Goal: Communication & Community: Answer question/provide support

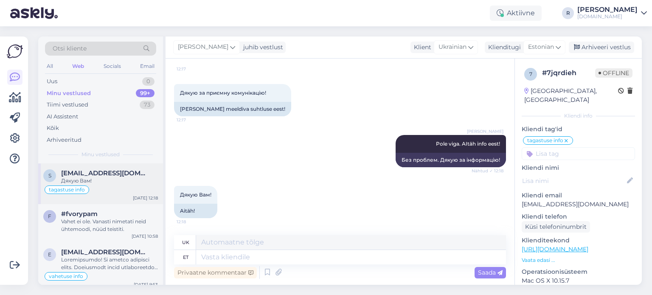
click at [114, 179] on div "Дякую Вам!" at bounding box center [109, 181] width 97 height 8
click at [111, 224] on div "Vahet ei ole. Vanasti nimetati neid ühtemoodi, nüüd teistiti." at bounding box center [109, 225] width 97 height 15
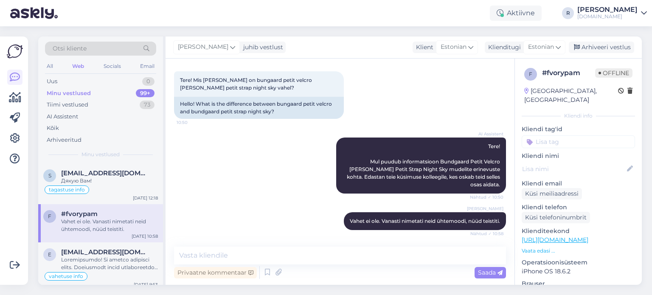
click at [552, 135] on input at bounding box center [577, 141] width 113 height 13
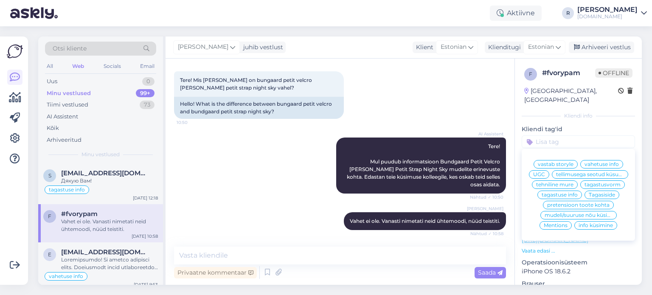
click at [592, 225] on span "info küsimine" at bounding box center [595, 225] width 34 height 5
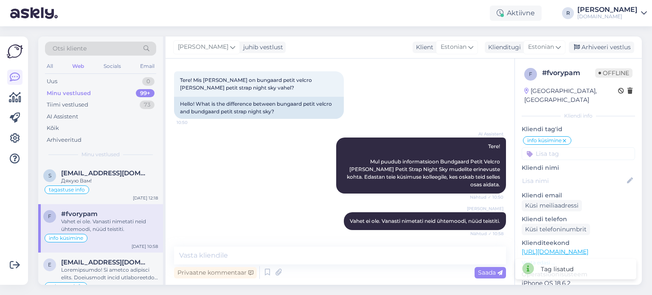
scroll to position [42, 0]
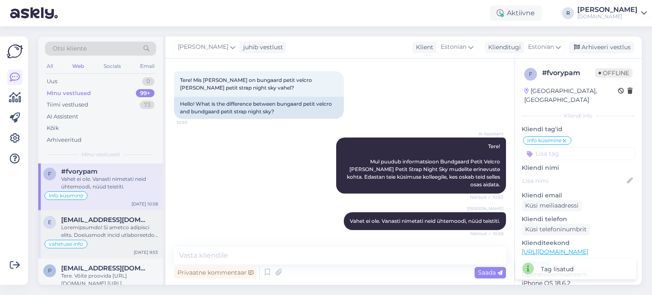
click at [97, 230] on div at bounding box center [109, 231] width 97 height 15
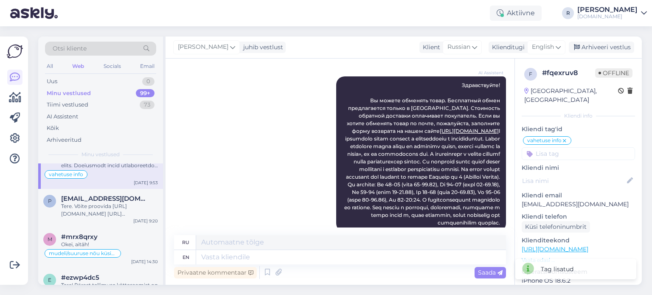
scroll to position [127, 0]
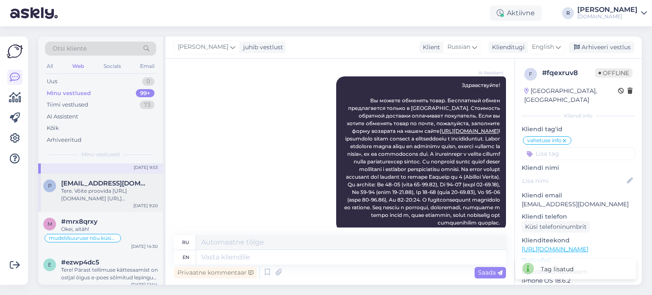
click at [109, 188] on div "Tere. Võite proovida [URL][DOMAIN_NAME] [URL][DOMAIN_NAME] [URL][DOMAIN_NAME]" at bounding box center [109, 194] width 97 height 15
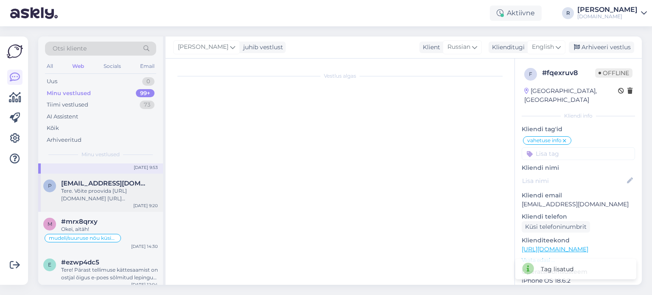
scroll to position [195, 0]
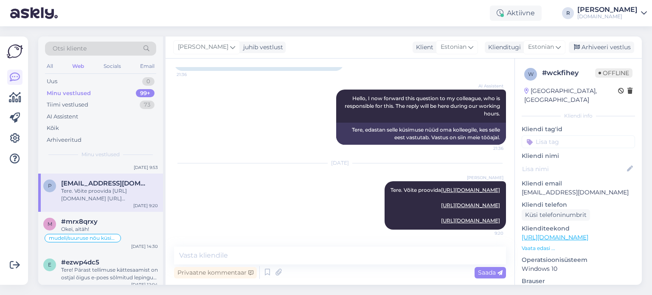
click at [579, 135] on input at bounding box center [577, 141] width 113 height 13
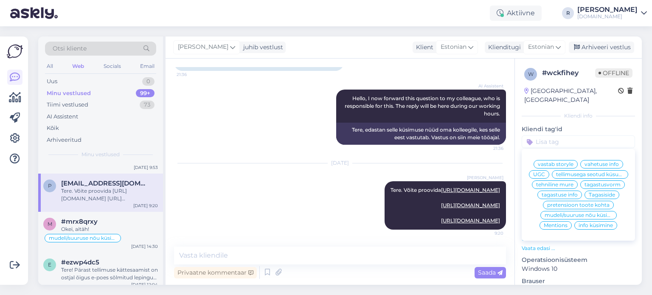
click at [566, 217] on span "mudeli/suuruse nõu küsimine" at bounding box center [578, 215] width 68 height 5
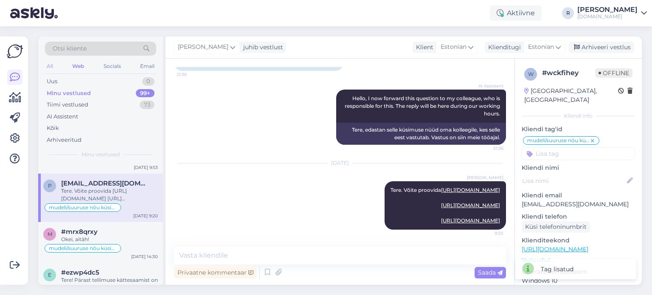
click at [49, 67] on div "All" at bounding box center [50, 66] width 10 height 11
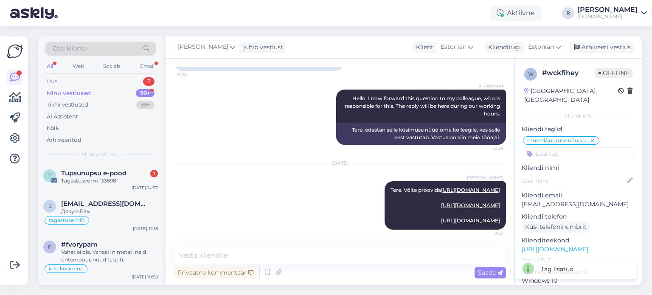
click at [60, 81] on div "Uus 3" at bounding box center [100, 82] width 111 height 12
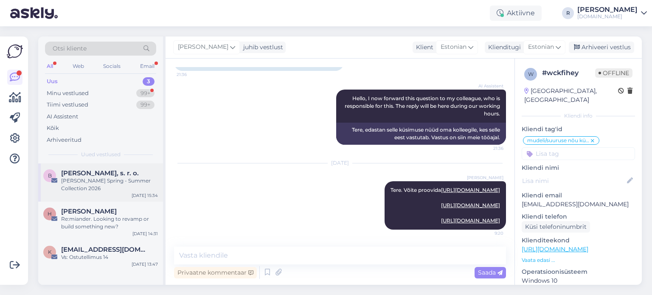
click at [90, 185] on div "[PERSON_NAME] Spring - Summer Collection 2026" at bounding box center [109, 184] width 97 height 15
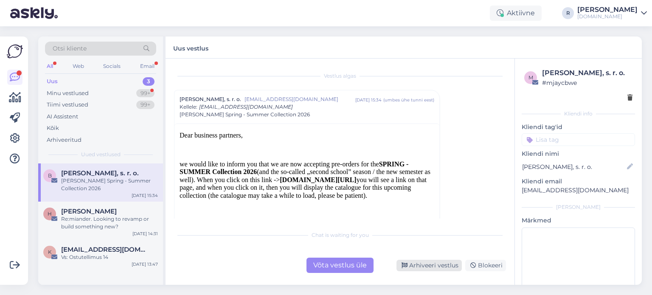
click at [425, 266] on div "Arhiveeri vestlus" at bounding box center [428, 265] width 65 height 11
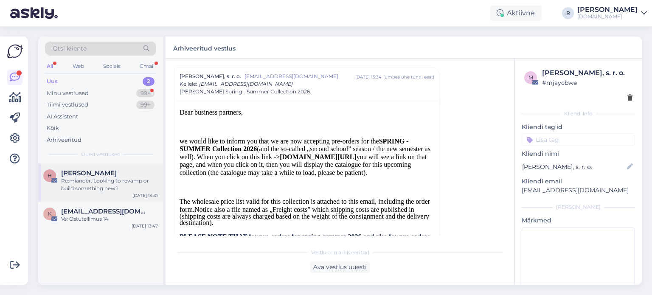
click at [97, 179] on div "Re:miander. Looking to revamp or build something new?" at bounding box center [109, 184] width 97 height 15
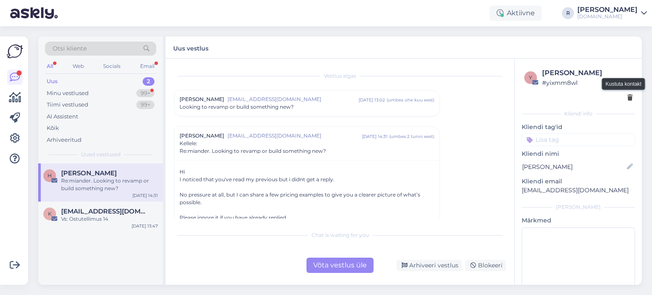
click at [627, 98] on icon at bounding box center [629, 98] width 5 height 6
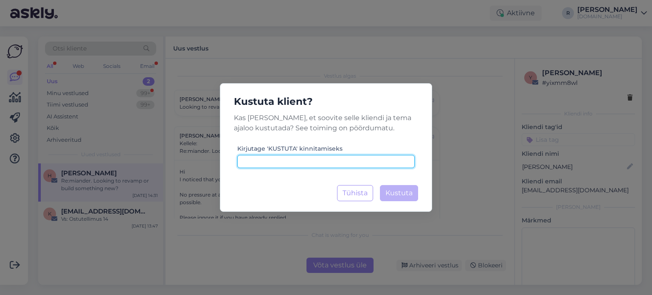
click at [336, 161] on input at bounding box center [325, 161] width 177 height 13
type input "kustuta"
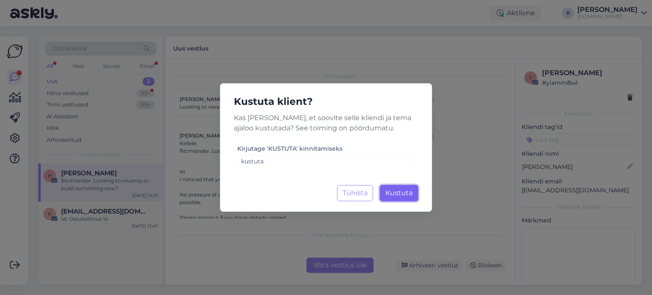
click at [407, 193] on span "Kustuta" at bounding box center [398, 193] width 27 height 8
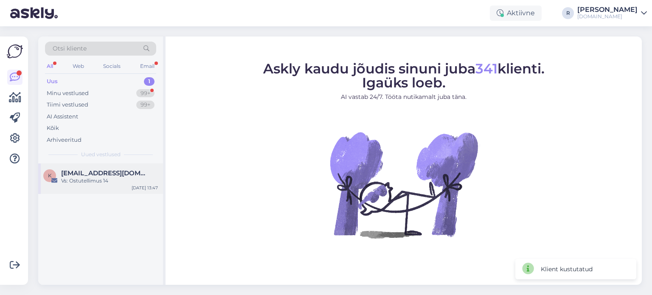
click at [116, 179] on div "Vs: Ostutellimus 14" at bounding box center [109, 181] width 97 height 8
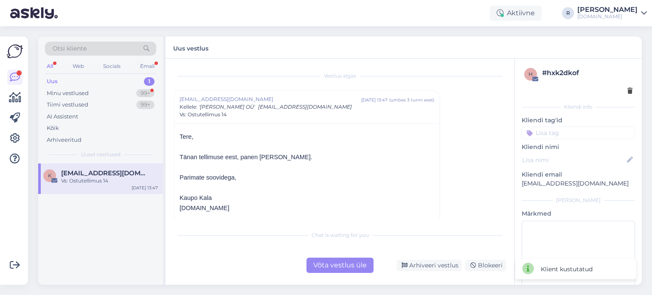
click at [585, 131] on input at bounding box center [577, 132] width 113 height 13
paste input "kustuta"
type input "kustuta"
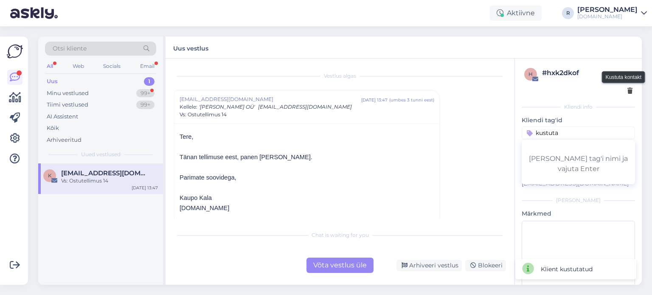
click at [627, 90] on icon at bounding box center [629, 91] width 5 height 6
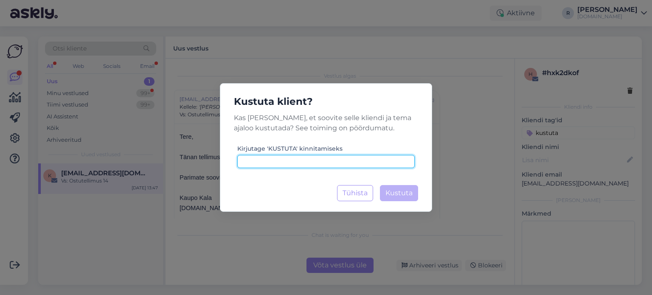
click at [341, 168] on input at bounding box center [325, 161] width 177 height 13
paste input "kustuta"
type input "kustuta"
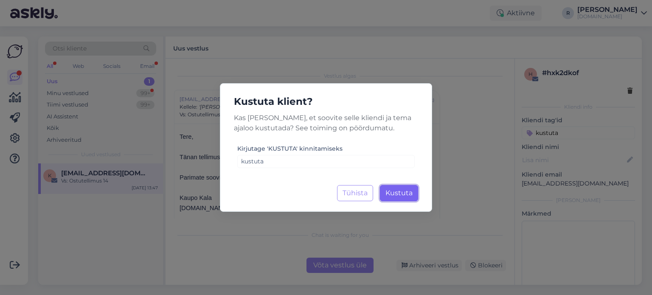
click at [402, 193] on span "Kustuta" at bounding box center [398, 193] width 27 height 8
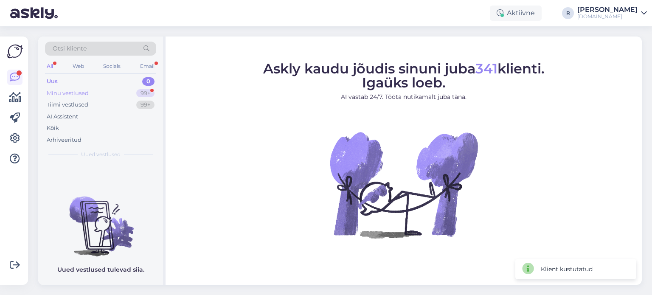
click at [73, 93] on div "Minu vestlused" at bounding box center [68, 93] width 42 height 8
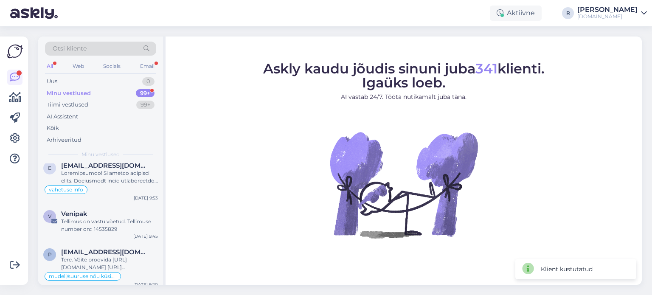
scroll to position [170, 0]
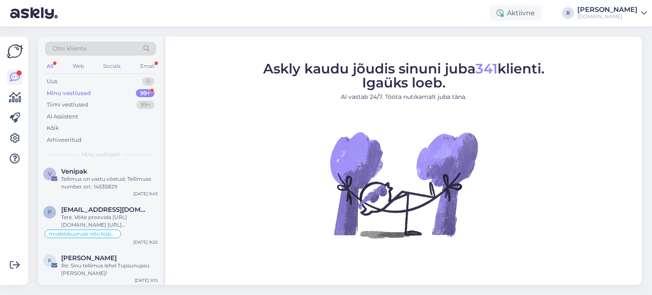
click at [53, 65] on div "All" at bounding box center [50, 66] width 10 height 11
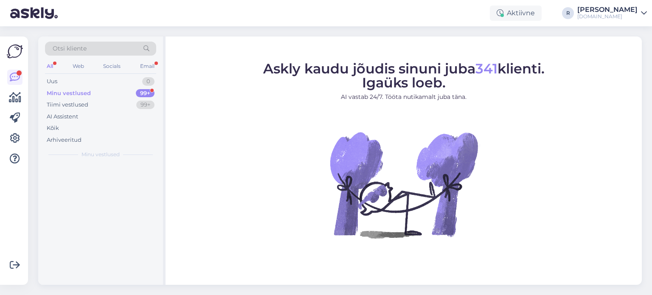
scroll to position [0, 0]
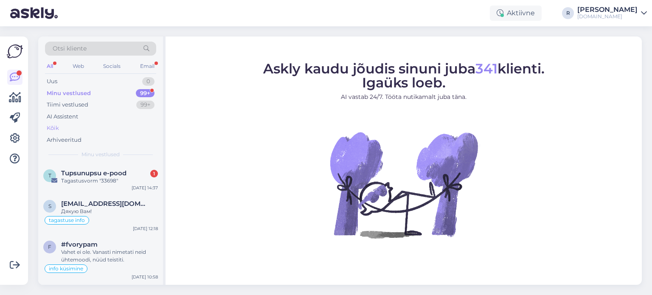
click at [56, 130] on div "Kõik" at bounding box center [53, 128] width 12 height 8
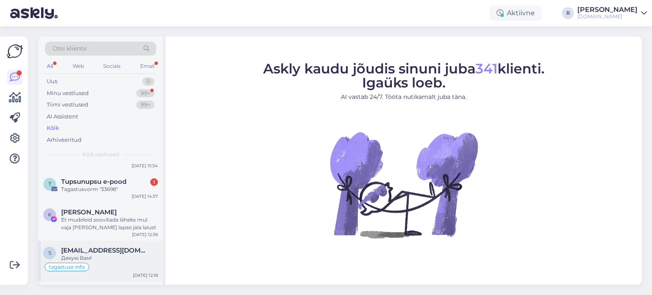
scroll to position [42, 0]
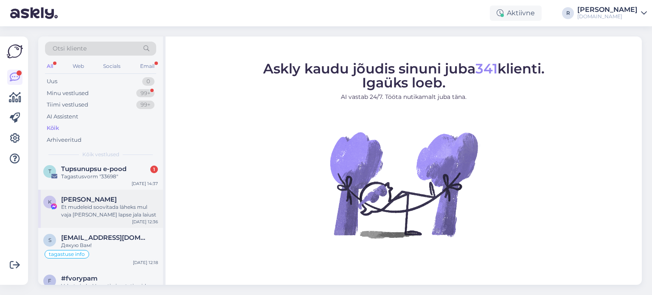
click at [79, 204] on div "Et mudeleid soovitada läheks mul vaja [PERSON_NAME] lapse jala laiust" at bounding box center [109, 210] width 97 height 15
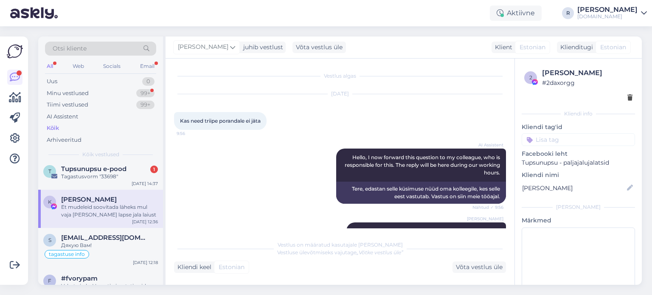
scroll to position [359, 0]
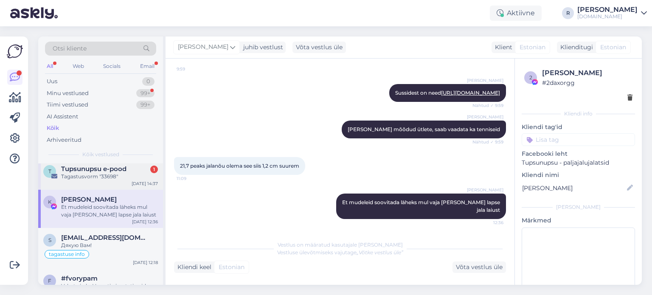
click at [94, 169] on span "Tupsunupsu e-pood" at bounding box center [93, 169] width 65 height 8
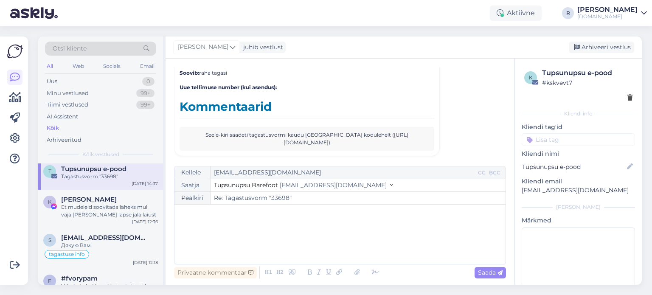
scroll to position [571, 0]
